Goal: Information Seeking & Learning: Learn about a topic

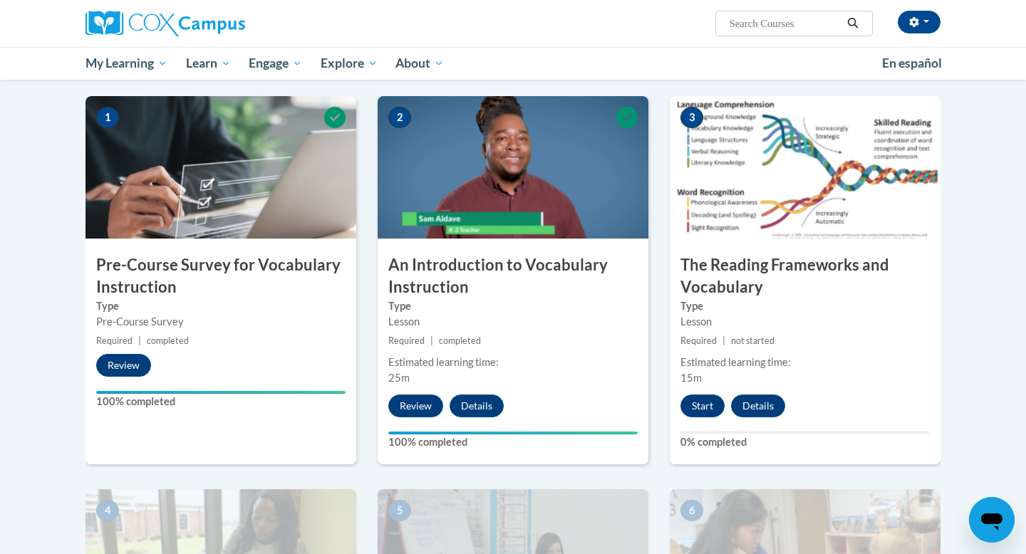
scroll to position [277, 0]
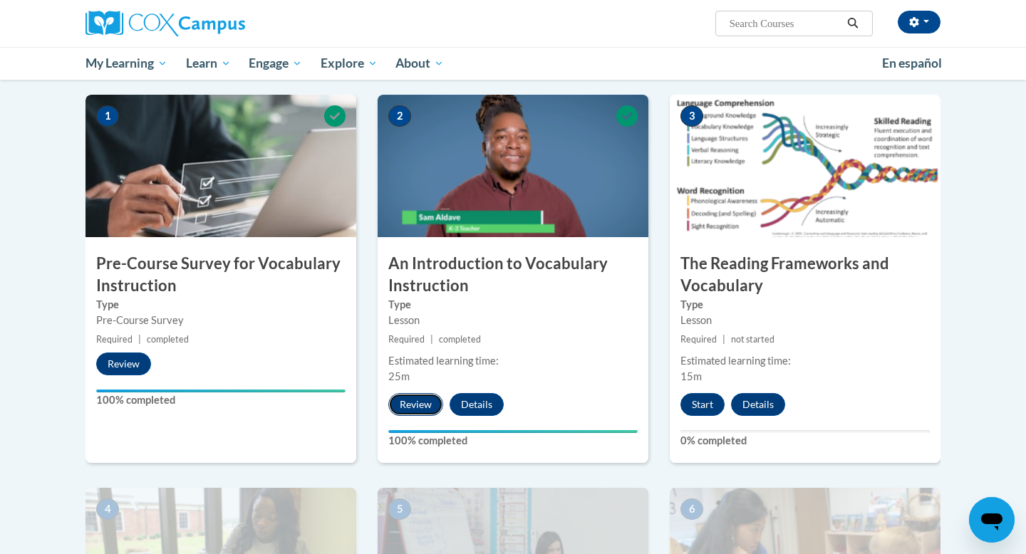
click at [405, 407] on button "Review" at bounding box center [415, 404] width 55 height 23
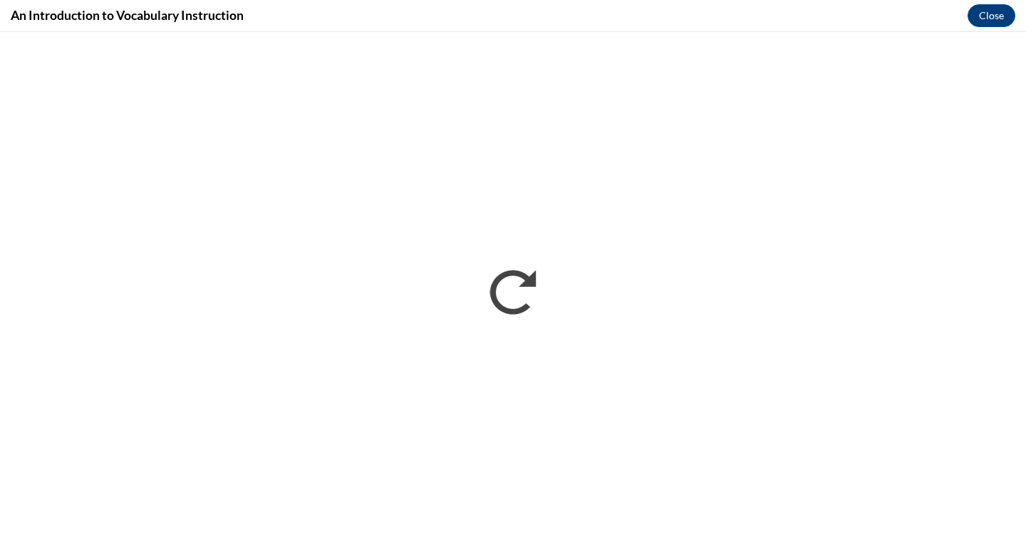
scroll to position [0, 0]
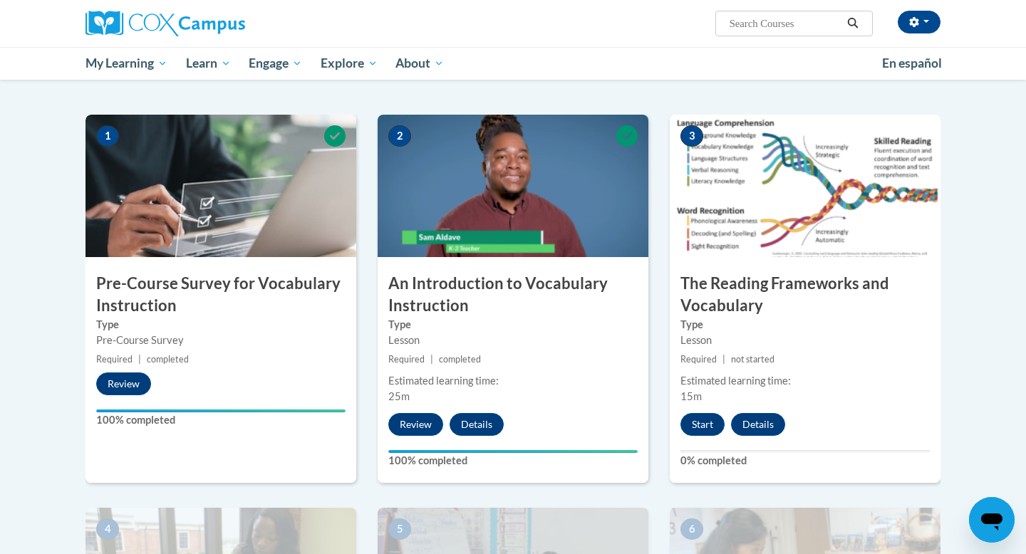
scroll to position [261, 0]
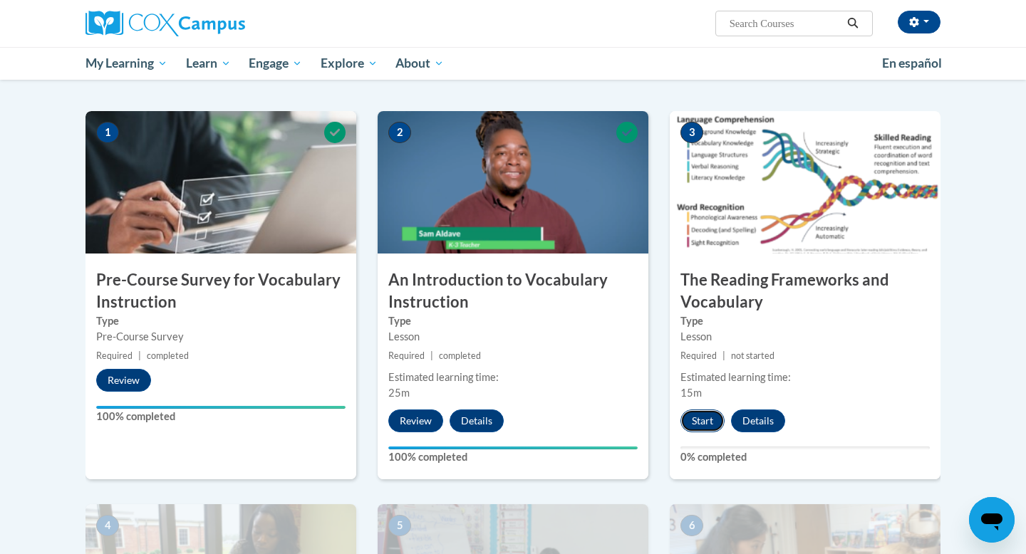
click at [699, 418] on button "Start" at bounding box center [702, 421] width 44 height 23
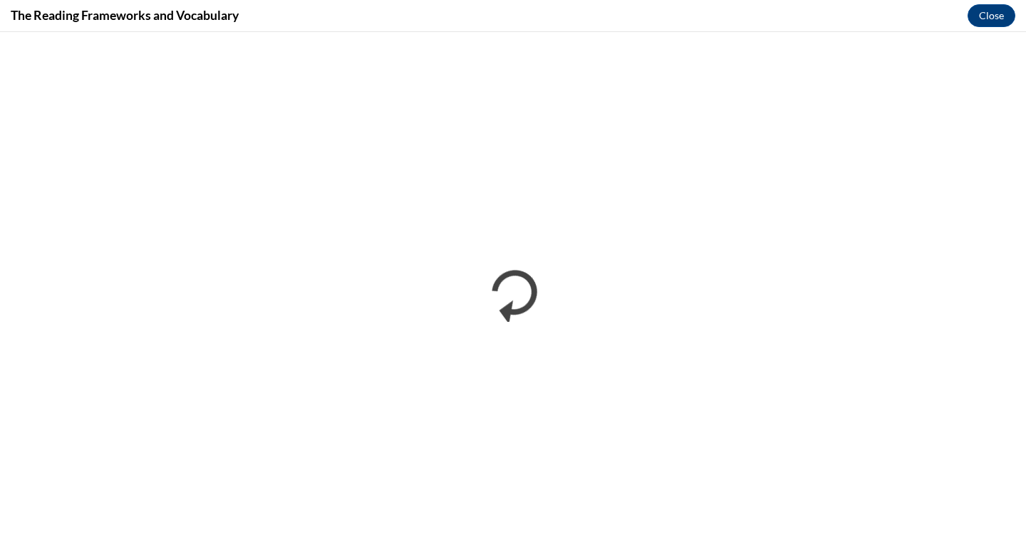
scroll to position [0, 0]
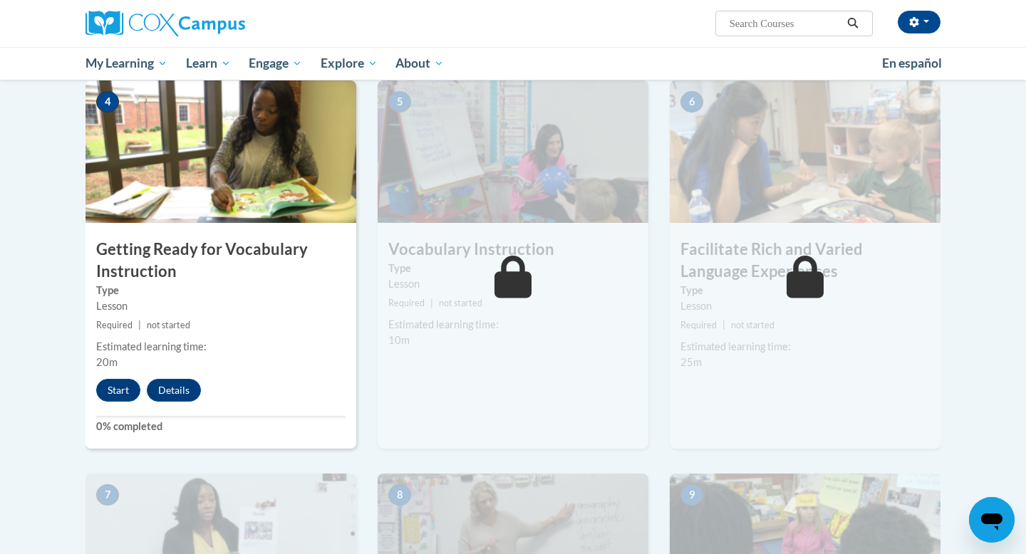
scroll to position [717, 0]
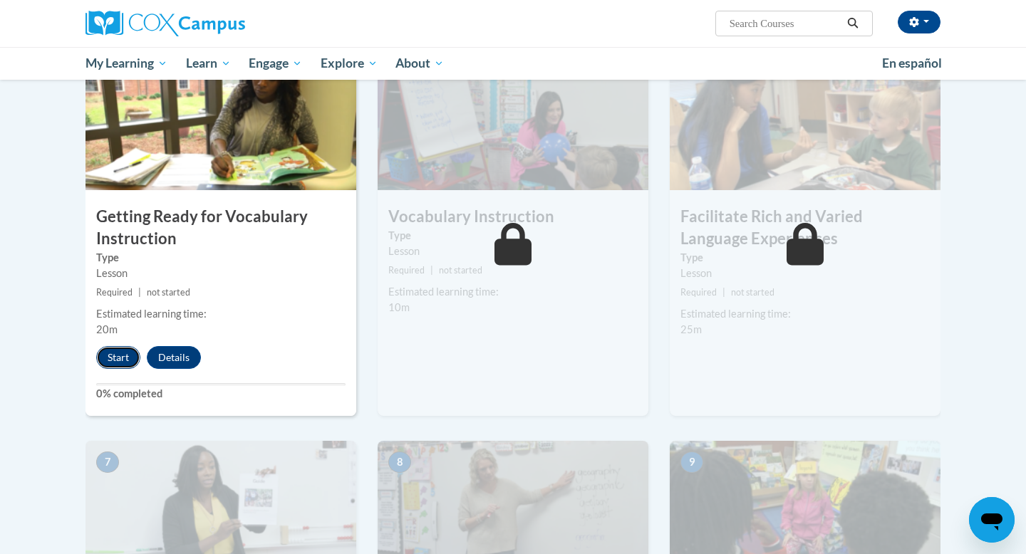
click at [111, 356] on button "Start" at bounding box center [118, 357] width 44 height 23
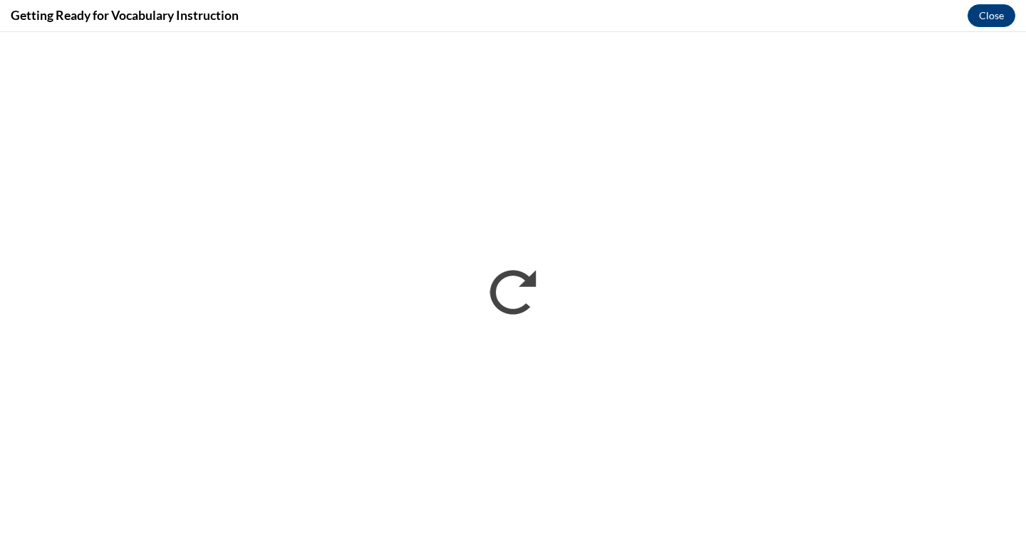
scroll to position [0, 0]
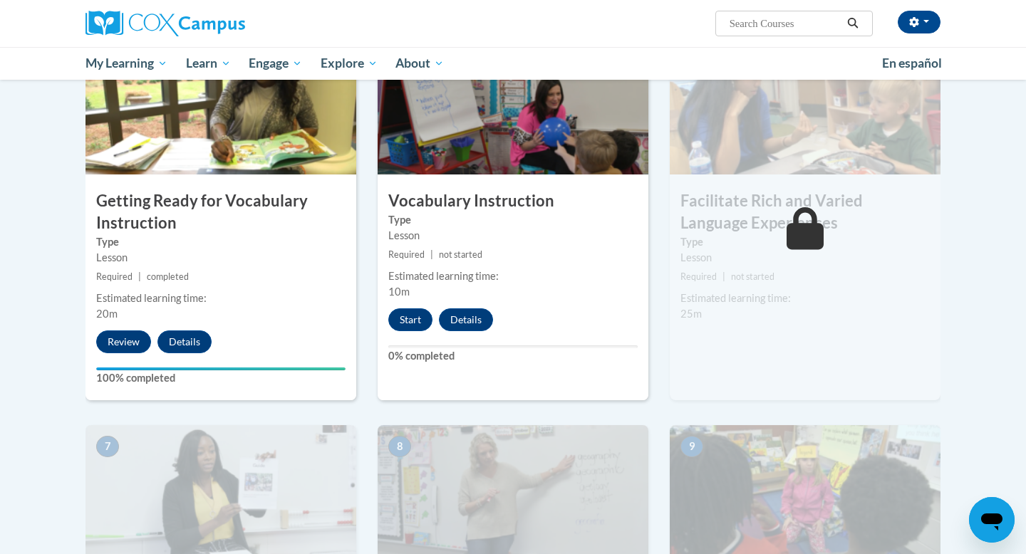
scroll to position [732, 0]
click at [403, 314] on button "Start" at bounding box center [410, 320] width 44 height 23
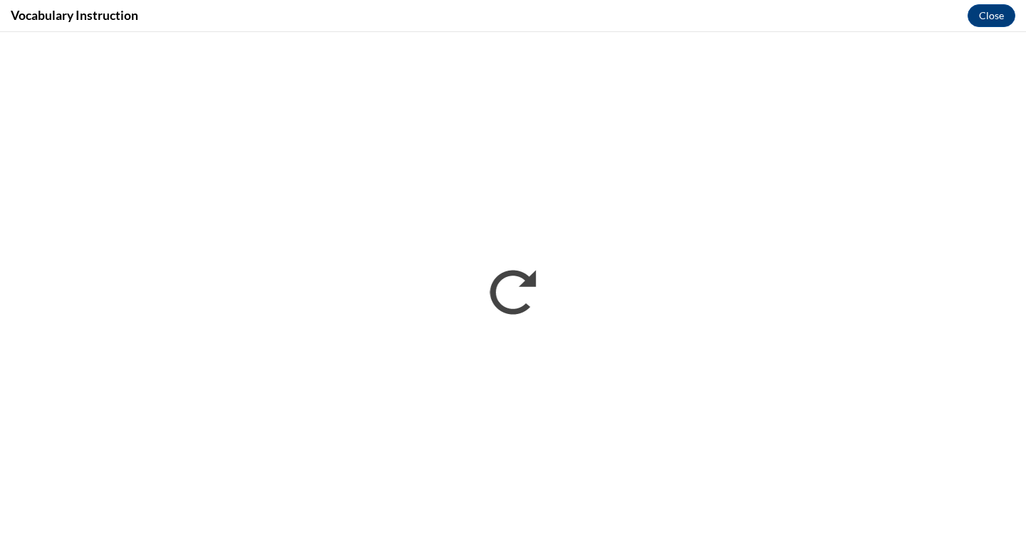
scroll to position [0, 0]
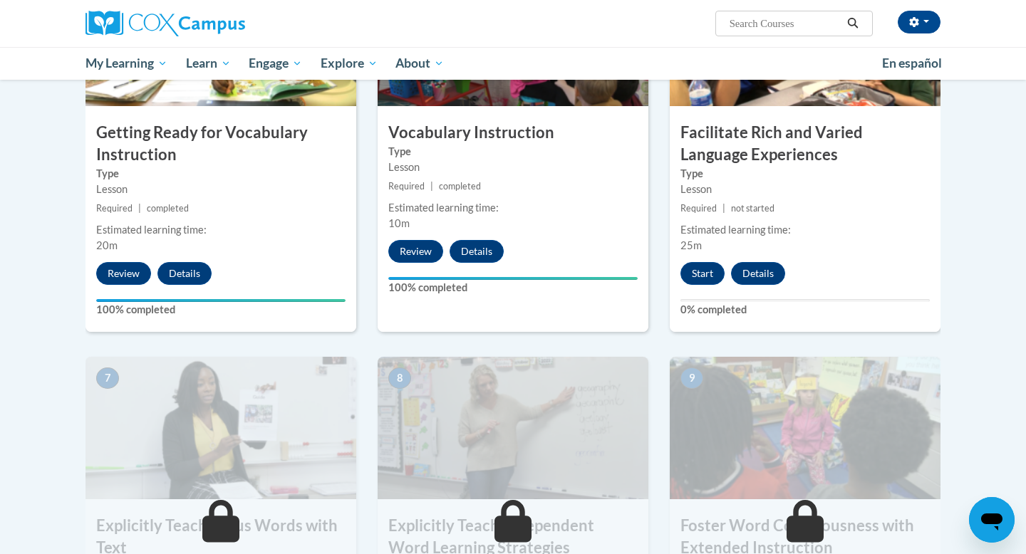
scroll to position [807, 0]
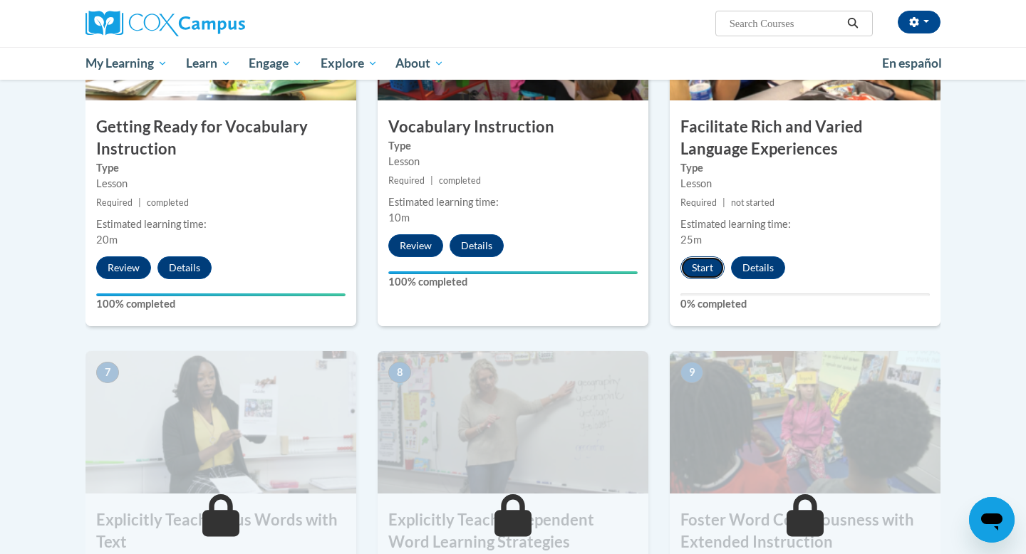
click at [696, 264] on button "Start" at bounding box center [702, 267] width 44 height 23
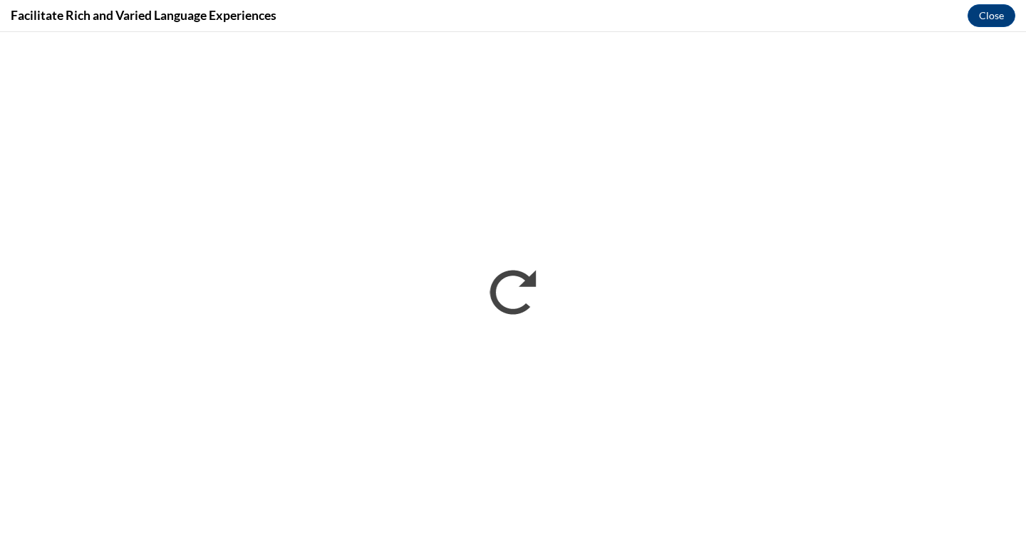
scroll to position [0, 0]
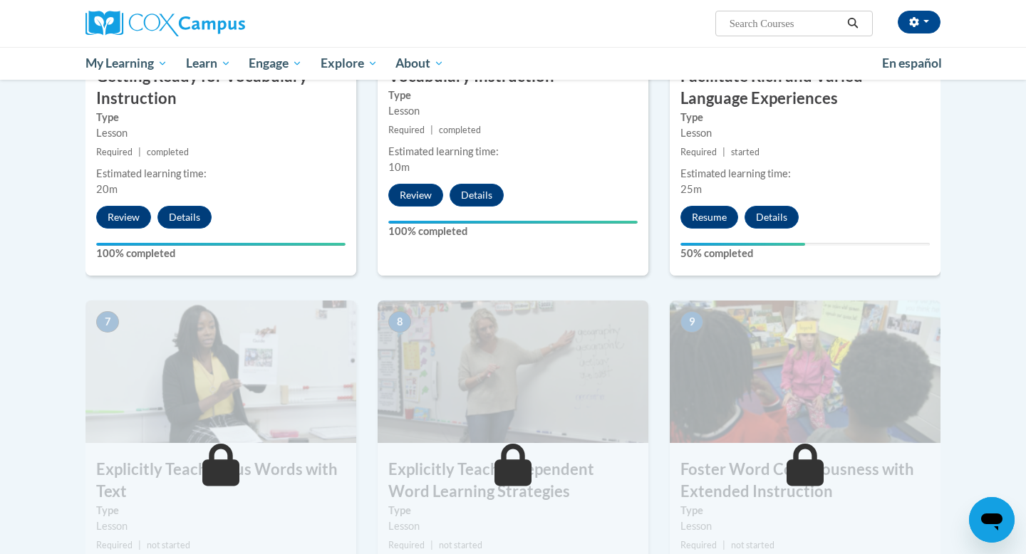
scroll to position [886, 0]
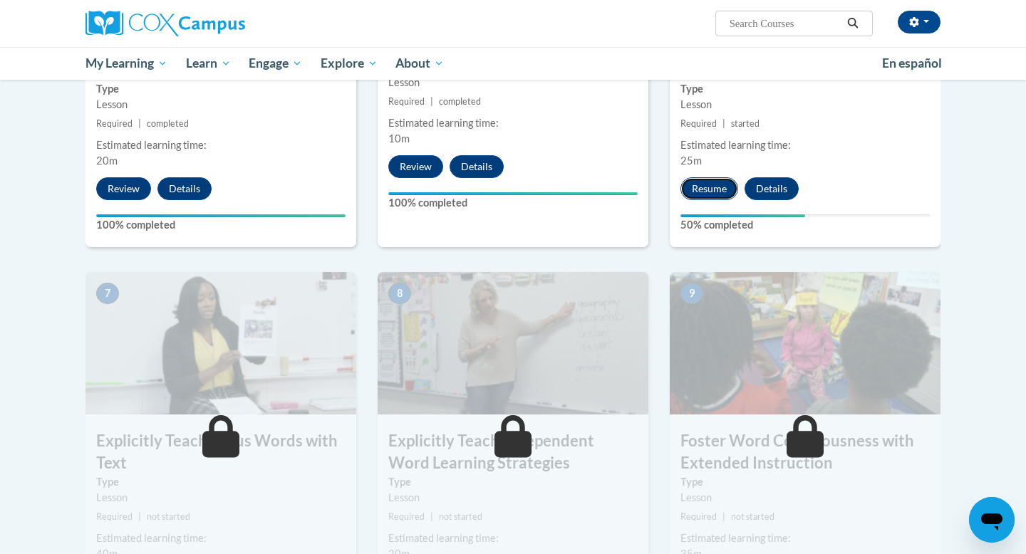
click at [712, 189] on button "Resume" at bounding box center [709, 188] width 58 height 23
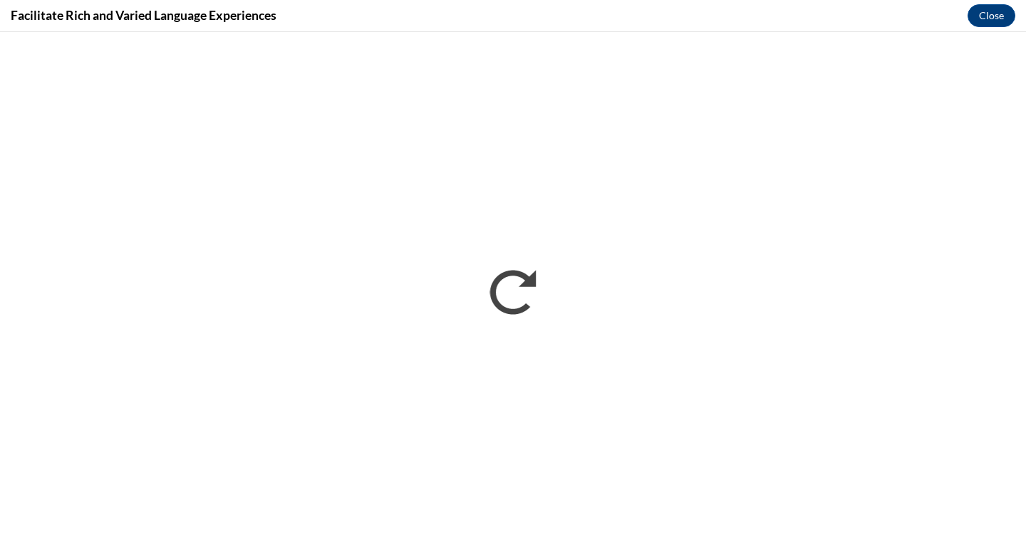
scroll to position [0, 0]
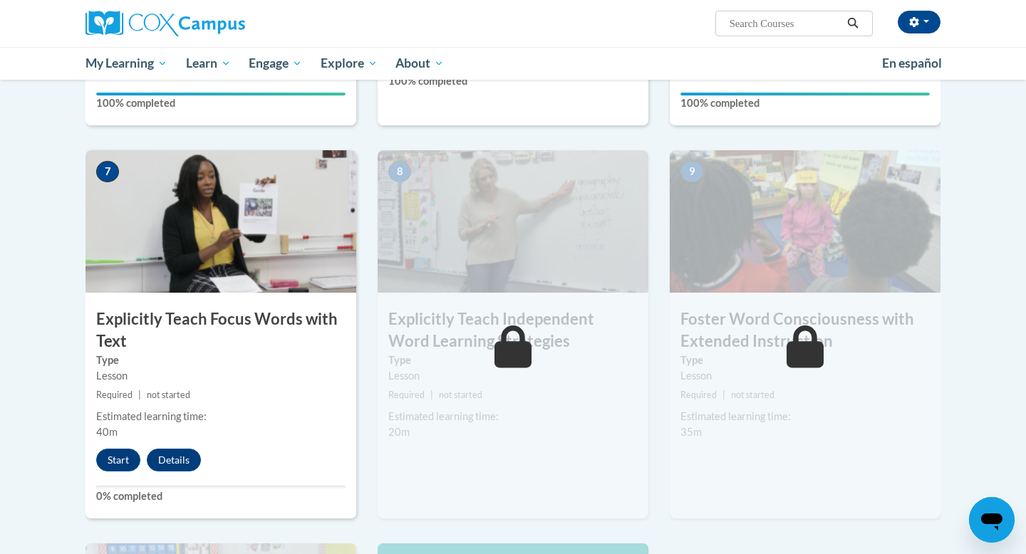
scroll to position [1012, 0]
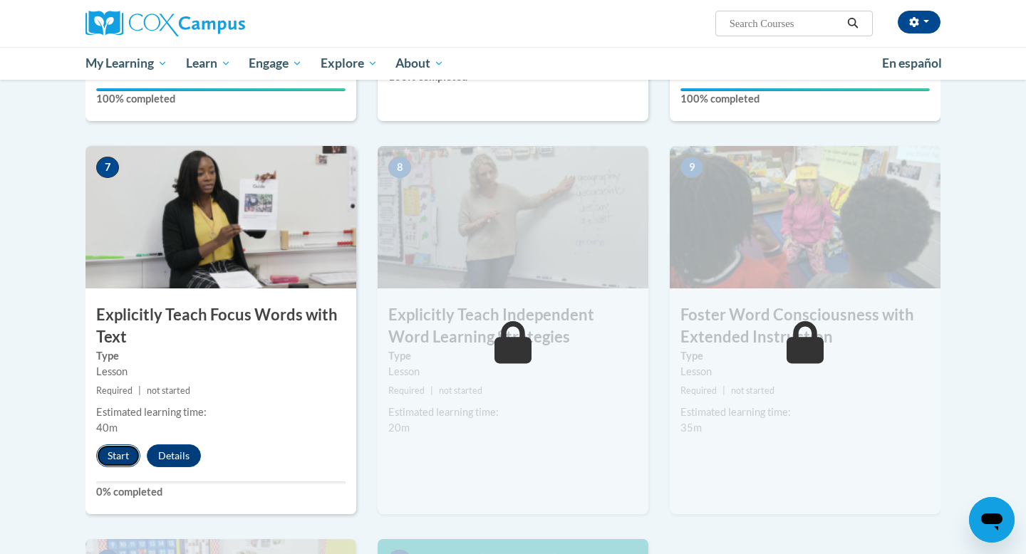
click at [115, 458] on button "Start" at bounding box center [118, 455] width 44 height 23
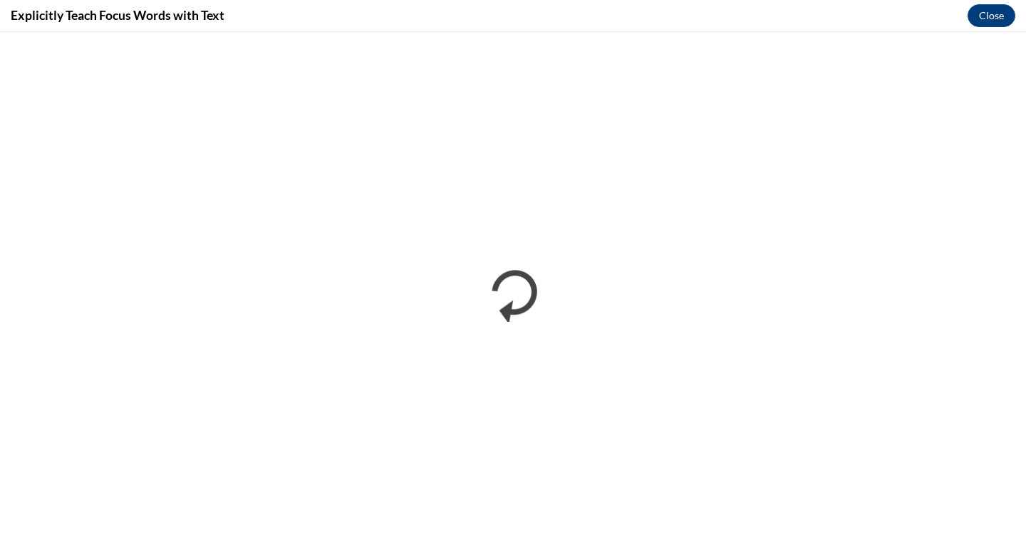
scroll to position [0, 0]
